Goal: Transaction & Acquisition: Subscribe to service/newsletter

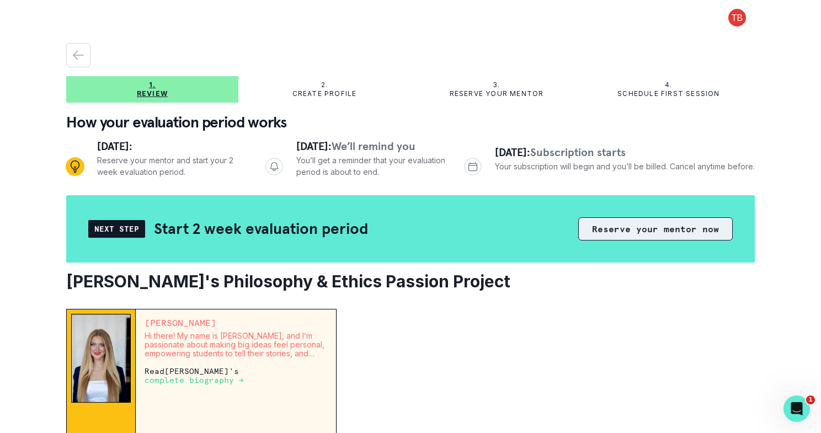
click at [668, 226] on button "Reserve your mentor now" at bounding box center [655, 228] width 155 height 23
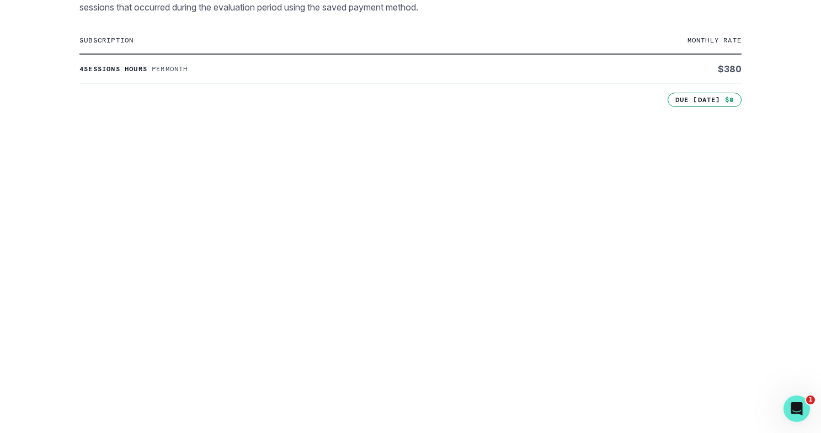
click at [45, 220] on div "1. Review 2. Create profile 3. Reserve your mentor 4. Schedule first session Ho…" at bounding box center [410, 216] width 821 height 433
click at [790, 273] on div "1. Review 2. Create profile 3. Reserve your mentor 4. Schedule first session Ho…" at bounding box center [410, 216] width 821 height 433
click at [799, 410] on icon "Open Intercom Messenger" at bounding box center [796, 408] width 18 height 18
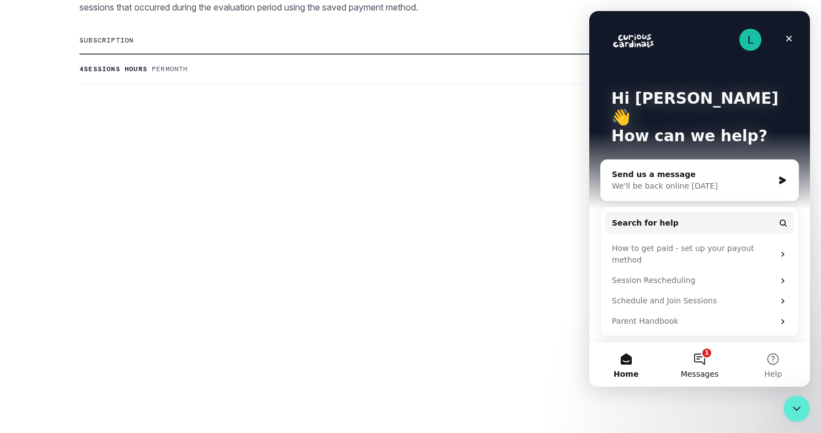
click at [700, 363] on button "1 Messages" at bounding box center [699, 365] width 73 height 44
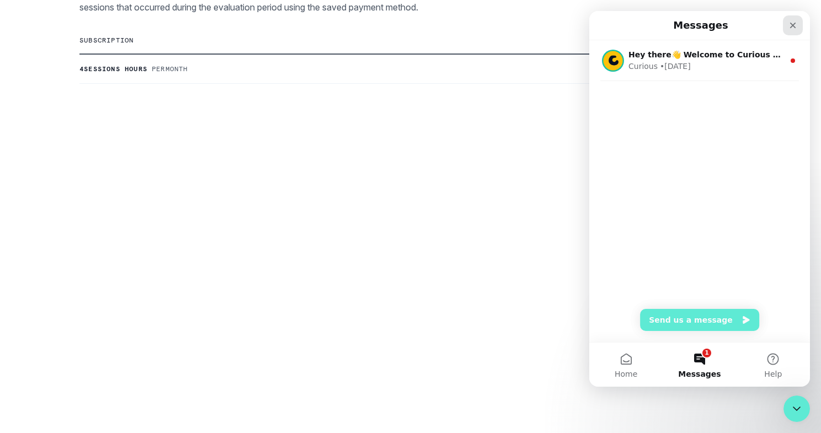
click at [795, 23] on icon "Close" at bounding box center [793, 26] width 6 height 6
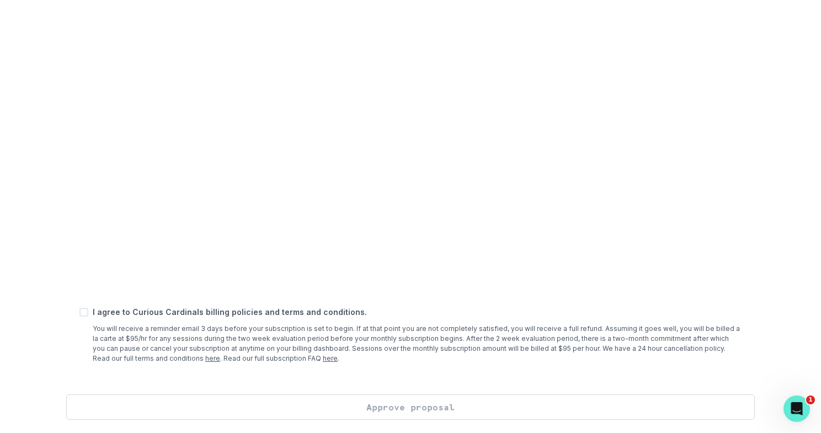
scroll to position [389, 0]
click at [84, 311] on span at bounding box center [83, 312] width 9 height 9
click at [79, 312] on input "checkbox" at bounding box center [79, 312] width 1 height 1
checkbox input "true"
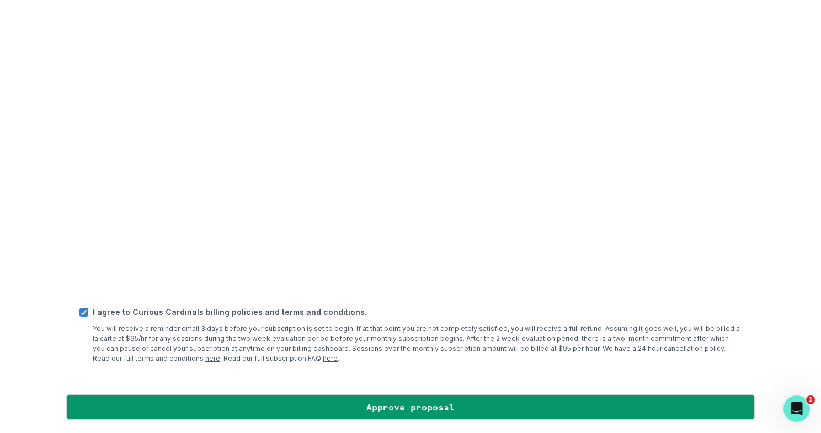
scroll to position [0, 0]
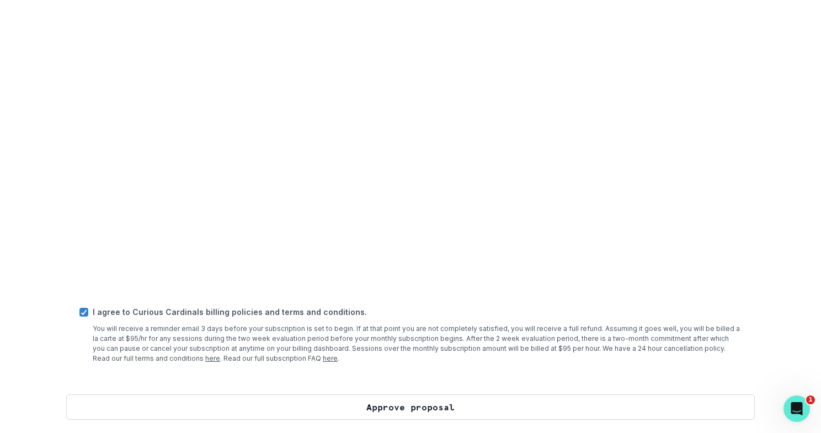
click at [424, 408] on button "Approve proposal" at bounding box center [410, 407] width 689 height 25
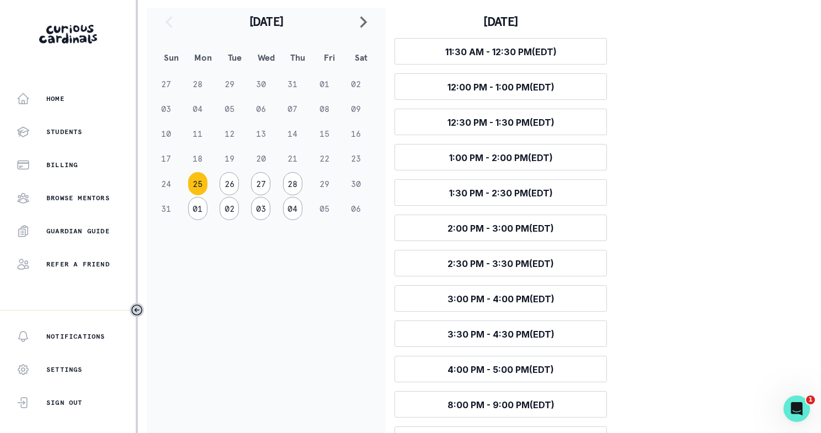
scroll to position [187, 0]
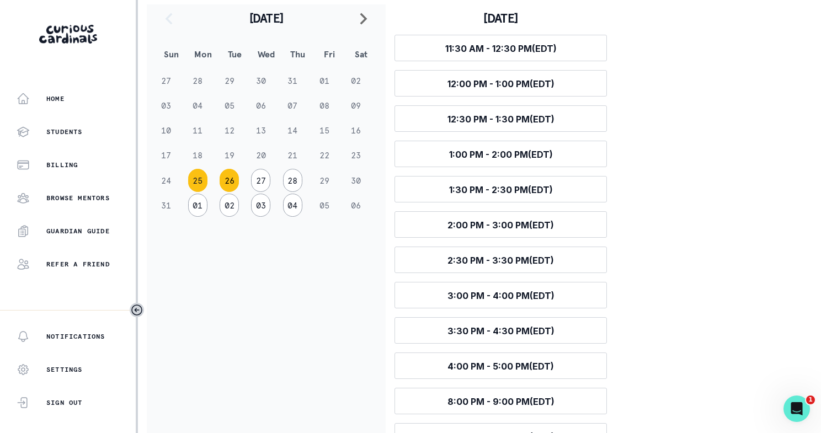
click at [232, 181] on button "26" at bounding box center [229, 180] width 19 height 23
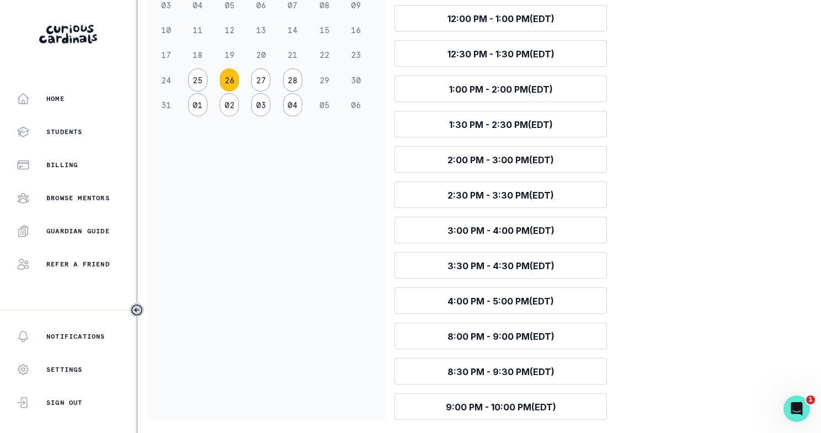
scroll to position [288, 0]
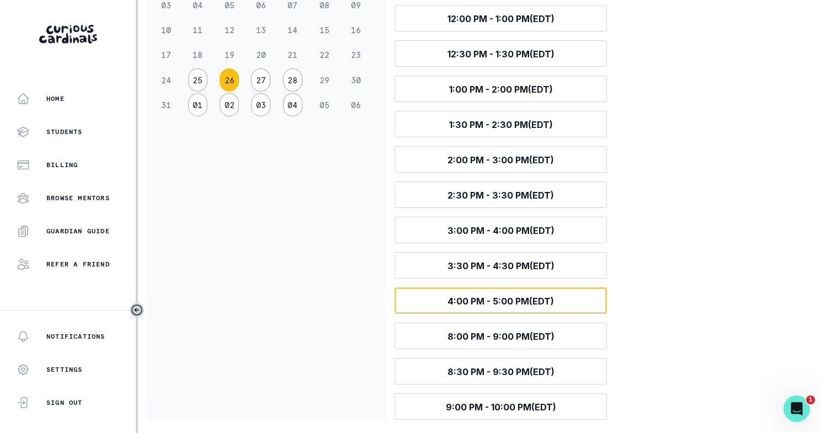
click at [501, 302] on span "4:00 PM - 5:00 PM (EDT)" at bounding box center [501, 301] width 107 height 11
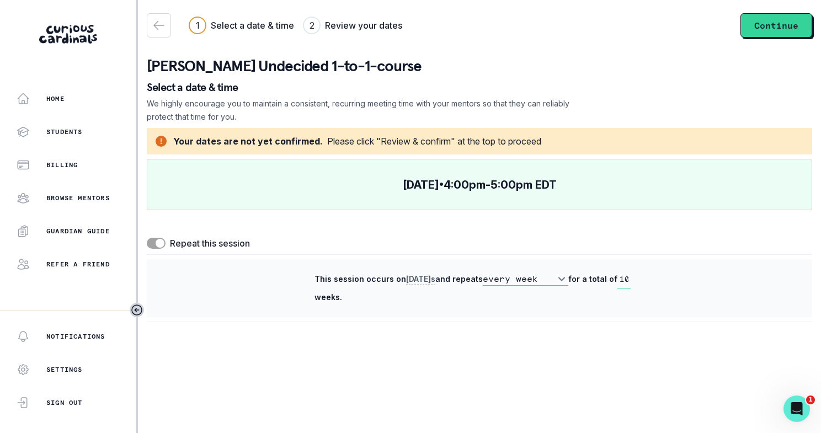
scroll to position [0, 0]
click at [152, 240] on span at bounding box center [156, 243] width 19 height 11
click at [147, 238] on input "checkbox" at bounding box center [146, 237] width 1 height 1
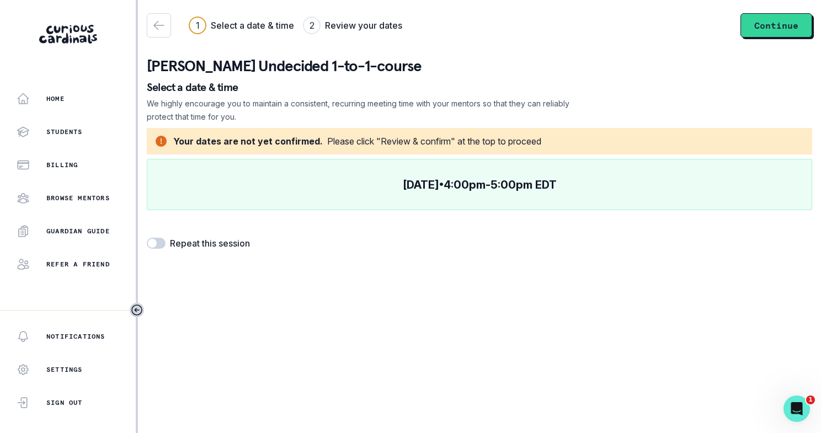
click at [162, 241] on span at bounding box center [156, 243] width 19 height 11
click at [147, 238] on input "checkbox" at bounding box center [146, 237] width 1 height 1
checkbox input "true"
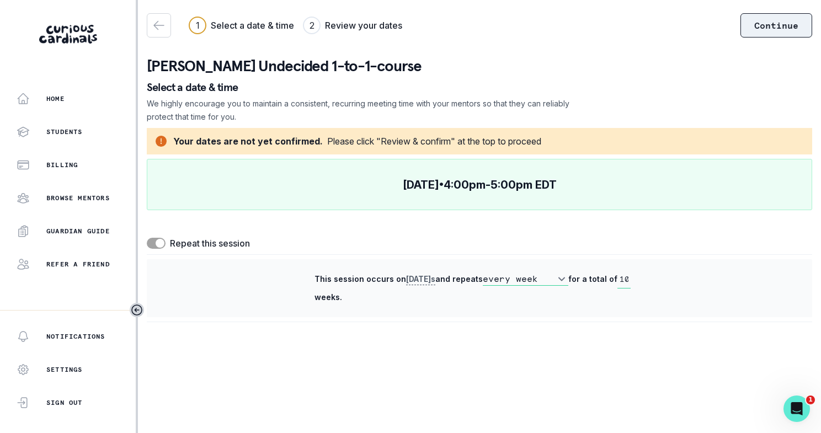
click at [775, 27] on button "Continue" at bounding box center [777, 25] width 72 height 24
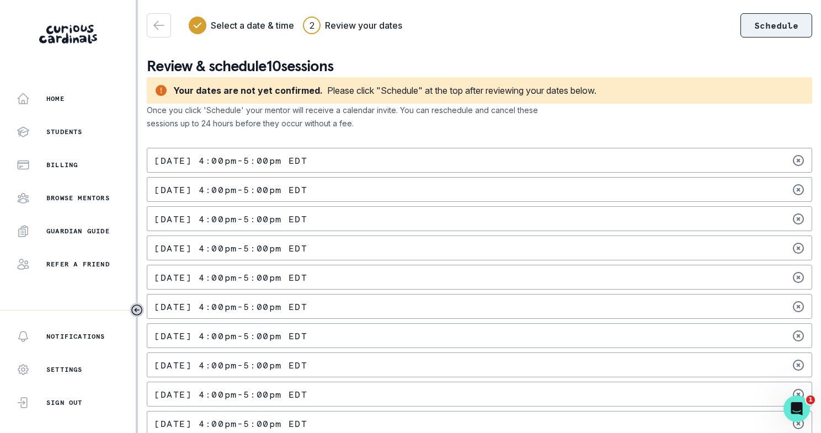
click at [773, 23] on button "Schedule" at bounding box center [777, 25] width 72 height 24
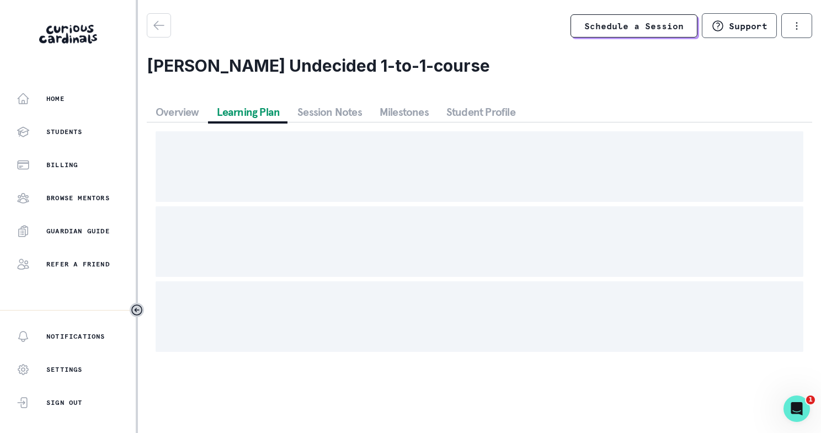
click at [250, 109] on button "Learning Plan" at bounding box center [248, 112] width 81 height 20
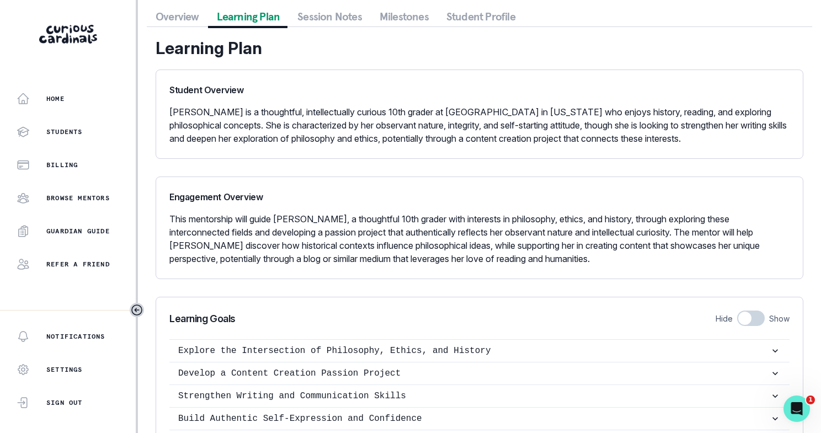
scroll to position [118, 0]
